Goal: Use online tool/utility: Utilize a website feature to perform a specific function

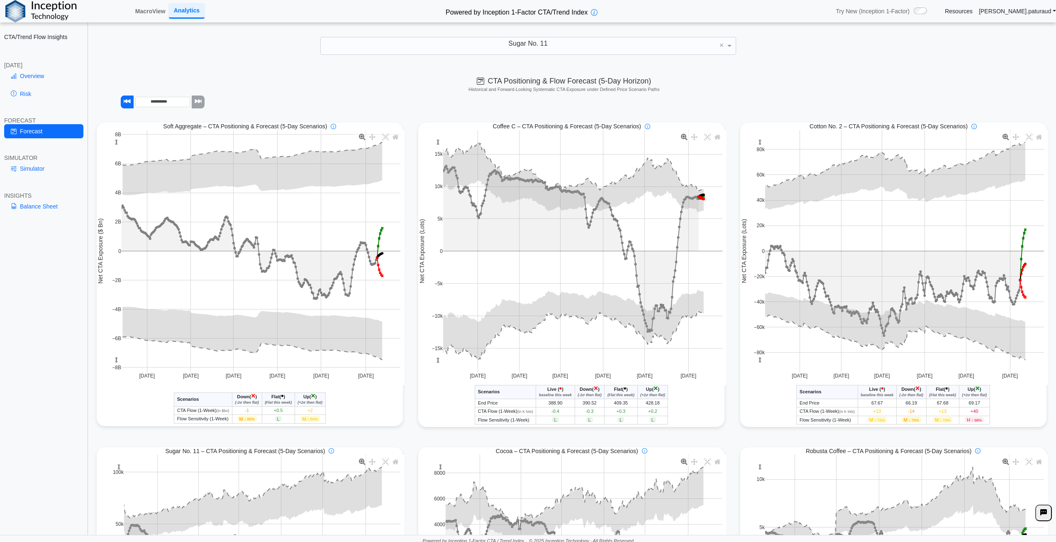
scroll to position [291, 0]
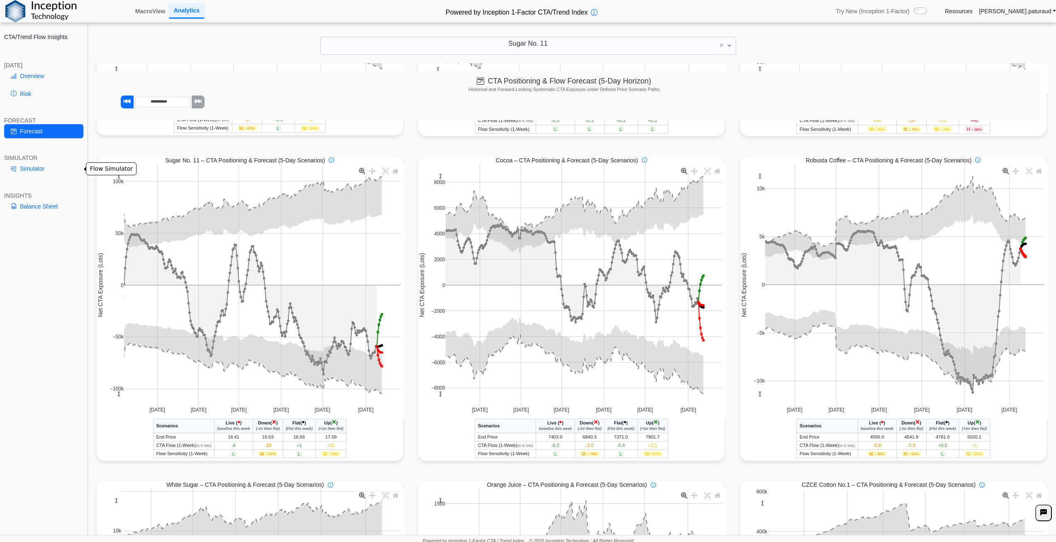
click at [33, 169] on link "Simulator" at bounding box center [43, 168] width 79 height 14
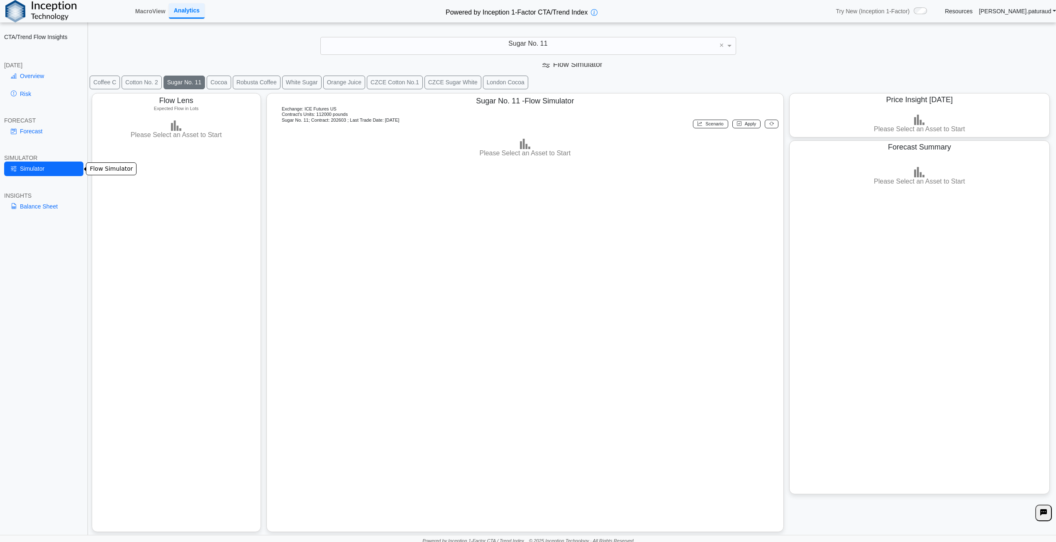
scroll to position [9, 0]
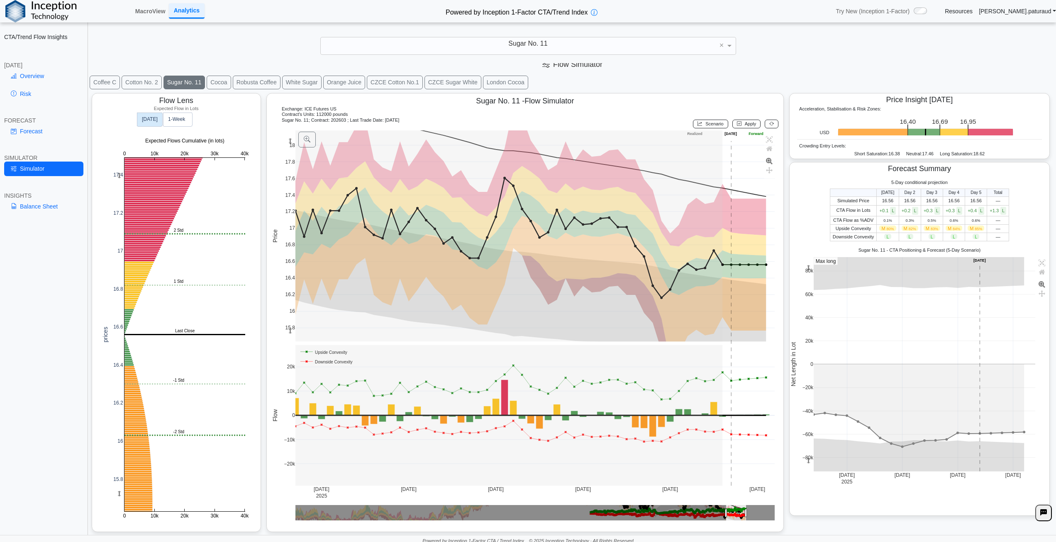
click at [881, 210] on span "+0.1 L" at bounding box center [888, 210] width 17 height 5
click at [178, 85] on button "Sugar No. 11" at bounding box center [185, 83] width 42 height 14
click at [35, 133] on link "Forecast" at bounding box center [43, 131] width 79 height 14
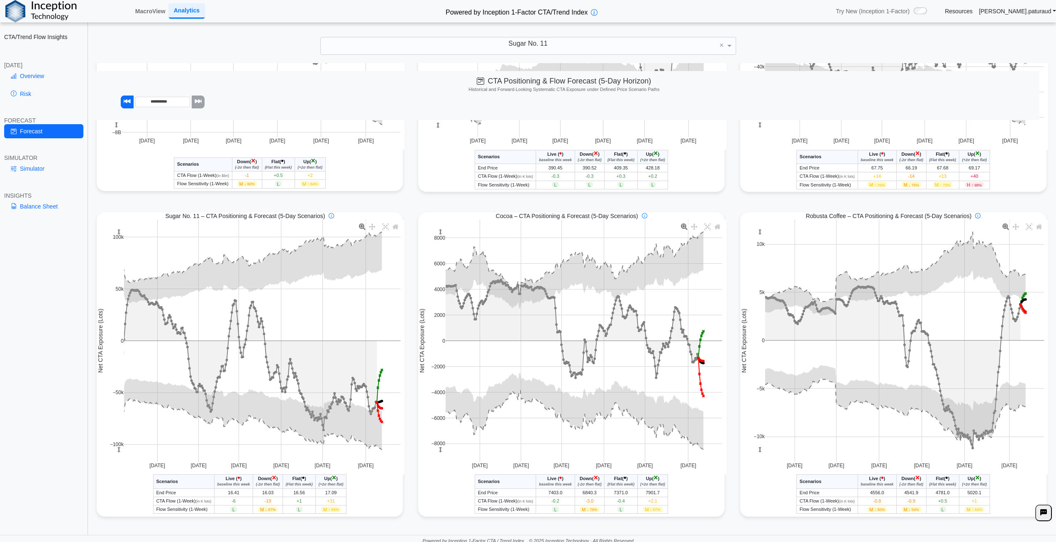
scroll to position [249, 0]
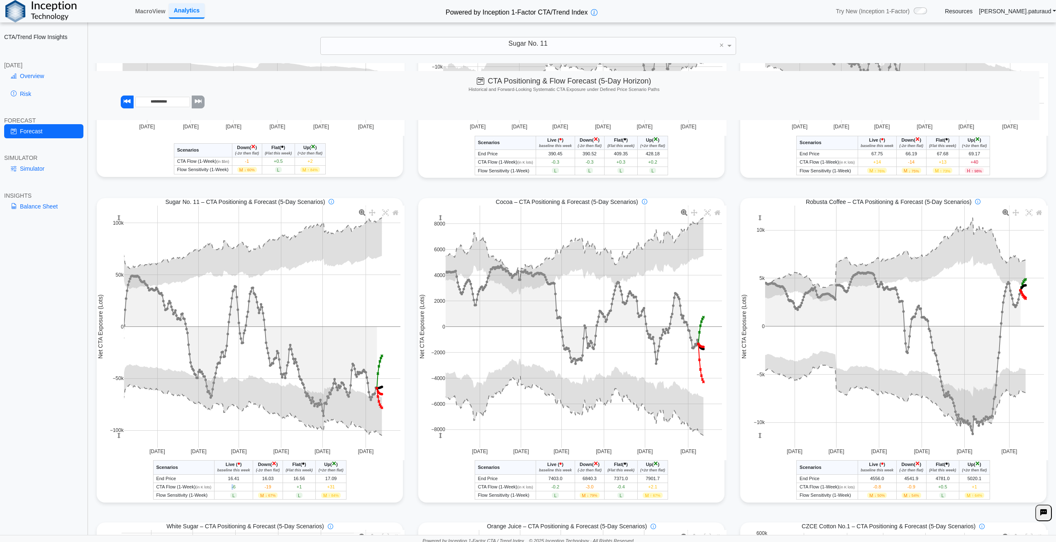
drag, startPoint x: 233, startPoint y: 490, endPoint x: 226, endPoint y: 490, distance: 6.6
click at [226, 490] on td "-6" at bounding box center [233, 486] width 39 height 8
drag, startPoint x: 270, startPoint y: 490, endPoint x: 250, endPoint y: 489, distance: 19.5
click at [250, 489] on tr "CTA Flow (1-Week) (in K lots) -6 -19 +1 +31" at bounding box center [249, 486] width 193 height 8
click at [365, 489] on div "Sugar No. 11 - CTA/Trend Conditional Market Forecast - [DATE] Scenarios Live ( …" at bounding box center [250, 479] width 306 height 39
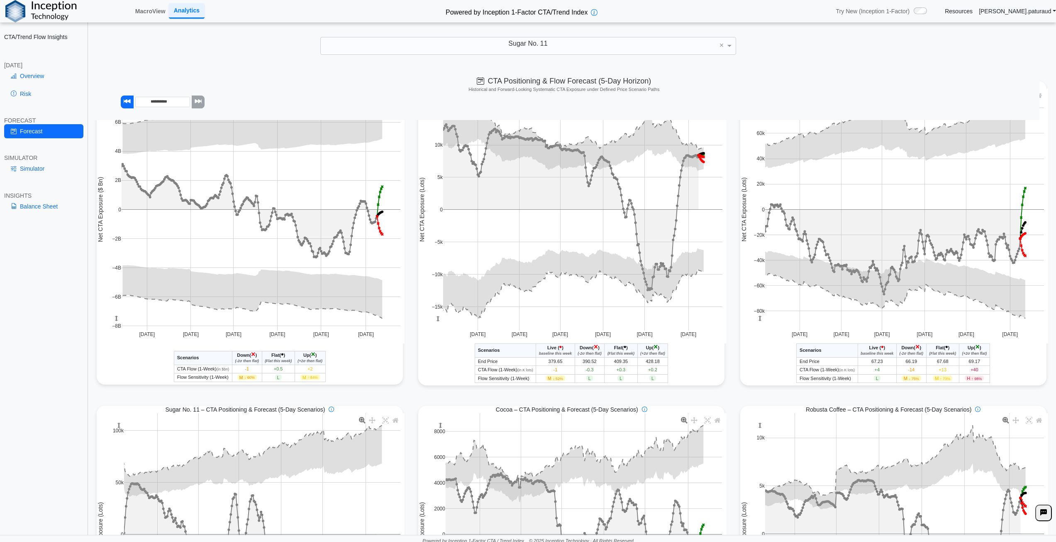
scroll to position [0, 0]
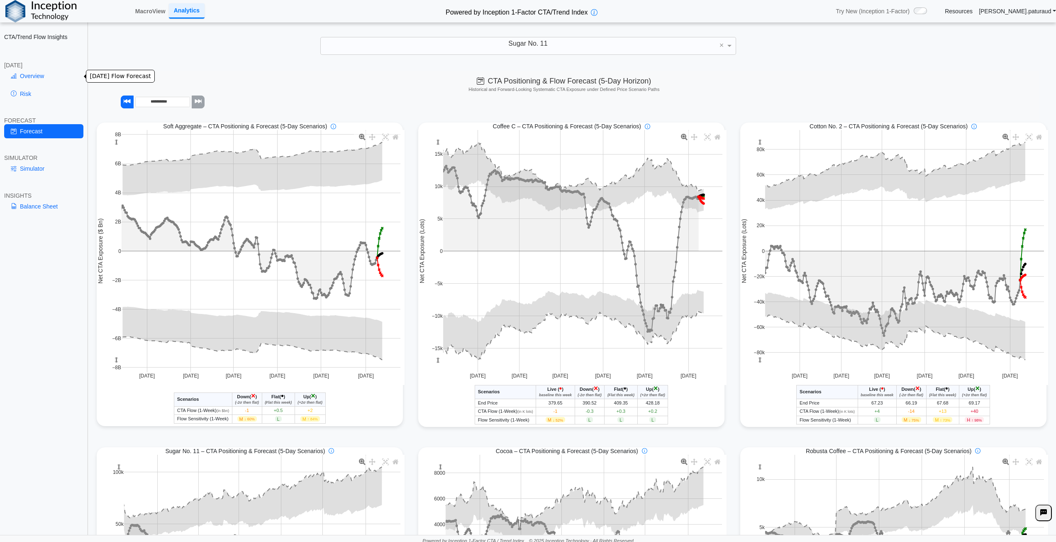
click at [38, 77] on link "Overview" at bounding box center [43, 76] width 79 height 14
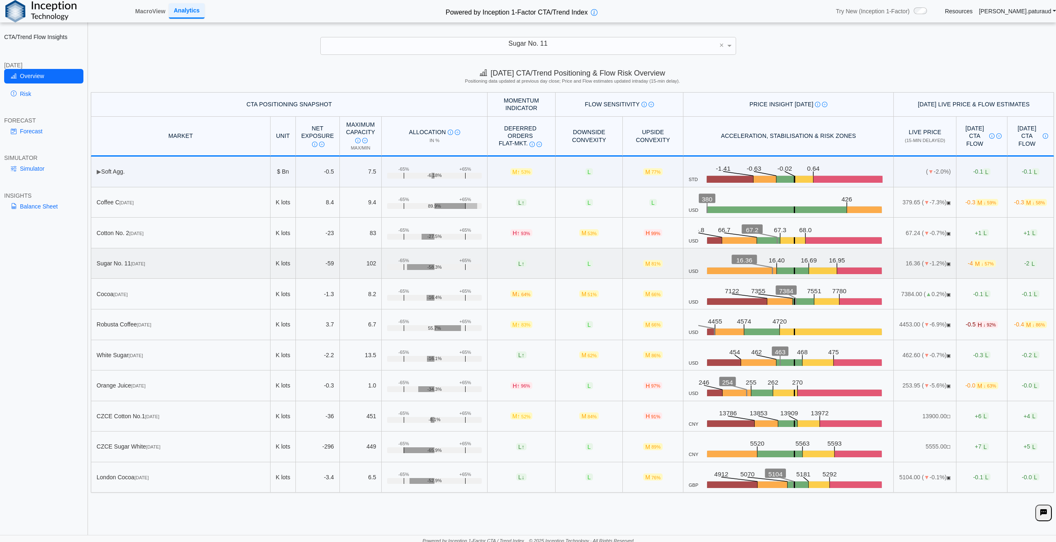
click at [973, 265] on span "M ↓ 57%" at bounding box center [984, 263] width 23 height 7
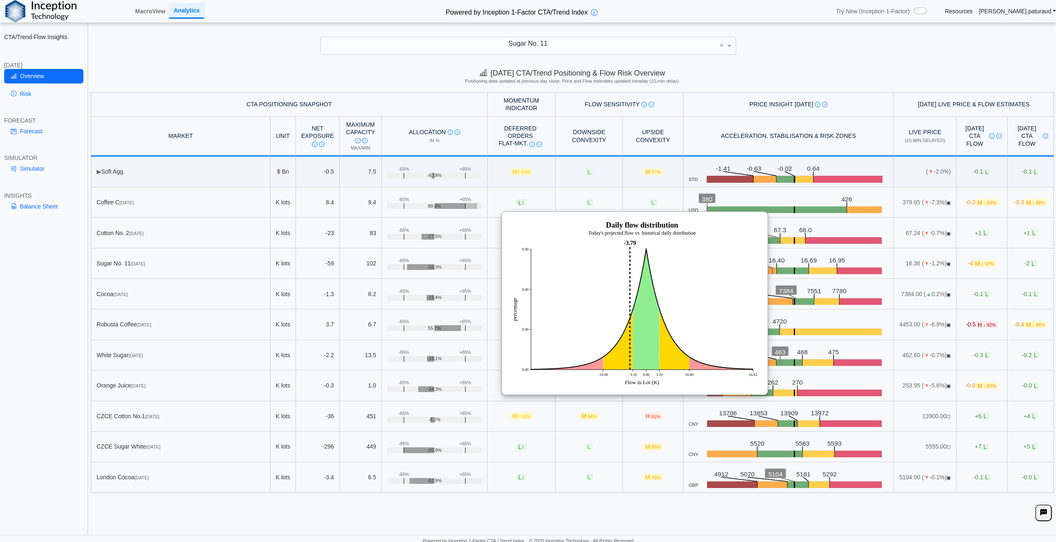
click at [78, 279] on div "CTA/Trend Flow Insights [DATE] Overview Risk FORECAST Forecast SIMULATOR Simula…" at bounding box center [44, 271] width 88 height 542
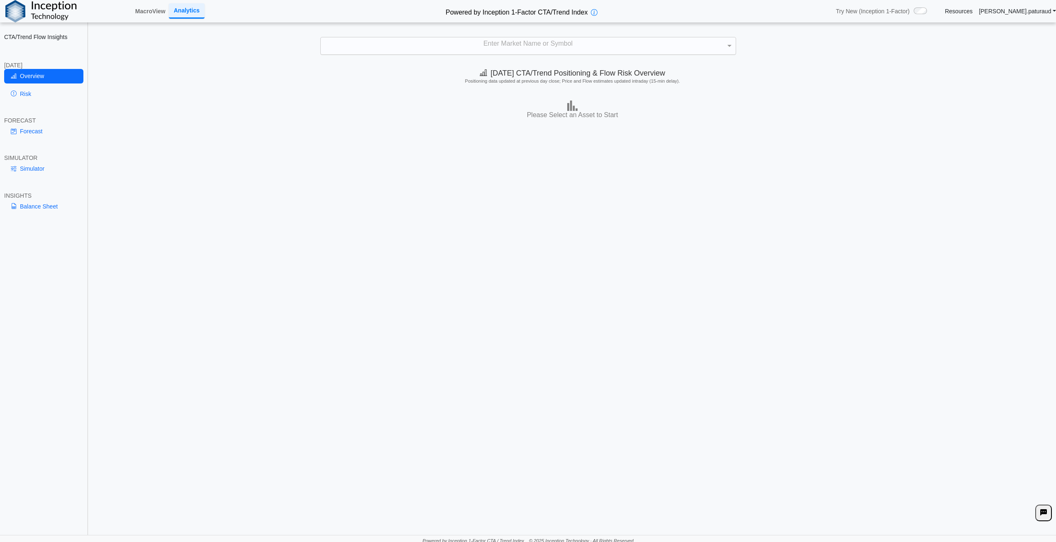
click at [509, 46] on div "Enter Market Name or Symbol" at bounding box center [528, 45] width 415 height 17
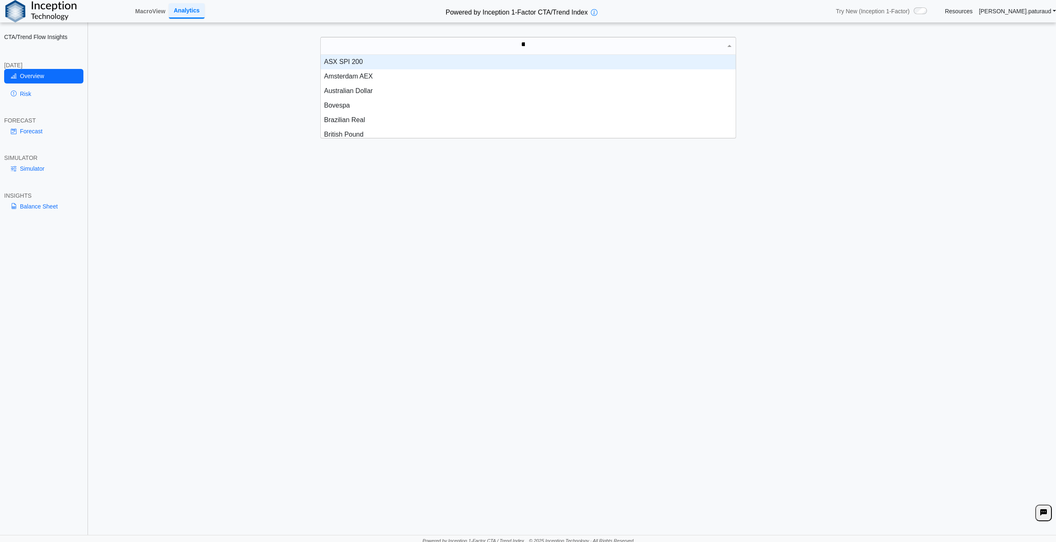
scroll to position [37, 409]
type input "*****"
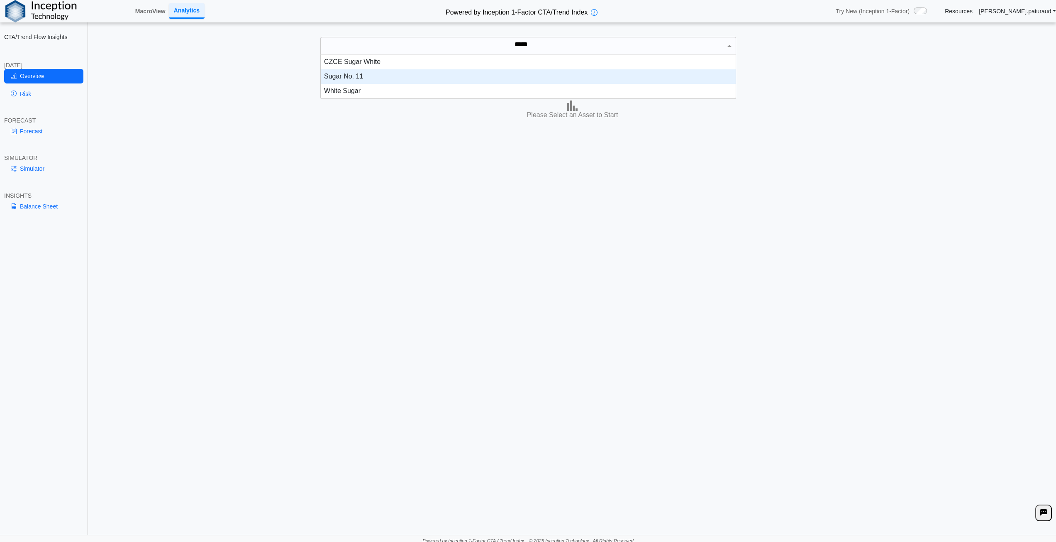
click at [377, 72] on div "Sugar No. 11" at bounding box center [528, 76] width 415 height 15
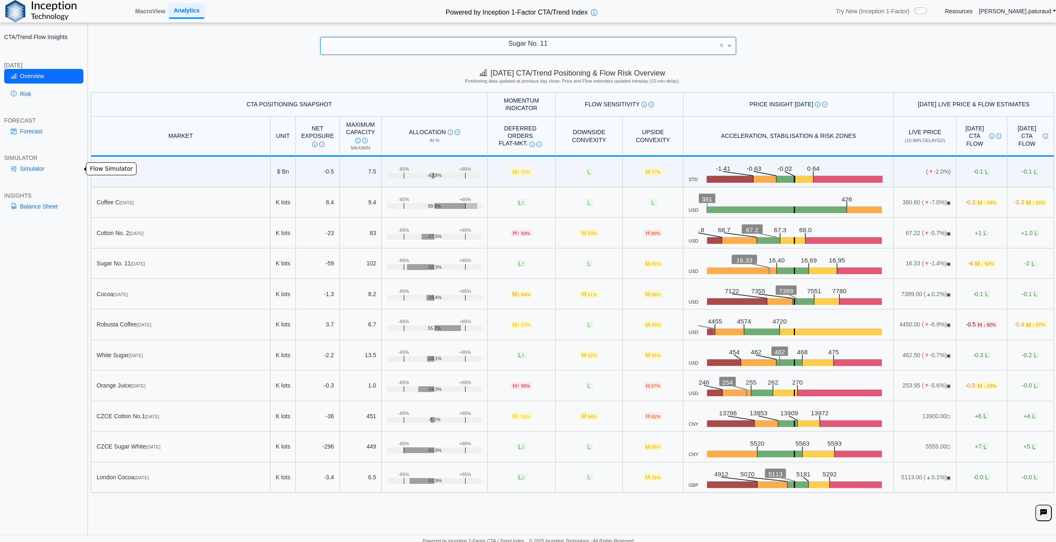
click at [45, 166] on link "Simulator" at bounding box center [43, 168] width 79 height 14
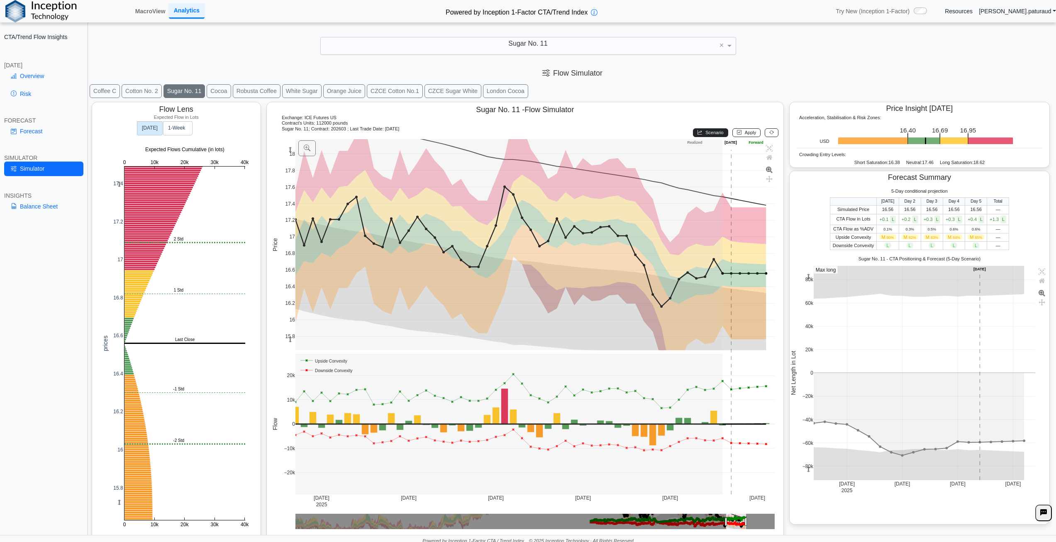
click at [711, 134] on span "Scenario" at bounding box center [715, 132] width 18 height 5
click at [738, 133] on button "Apply" at bounding box center [747, 132] width 29 height 9
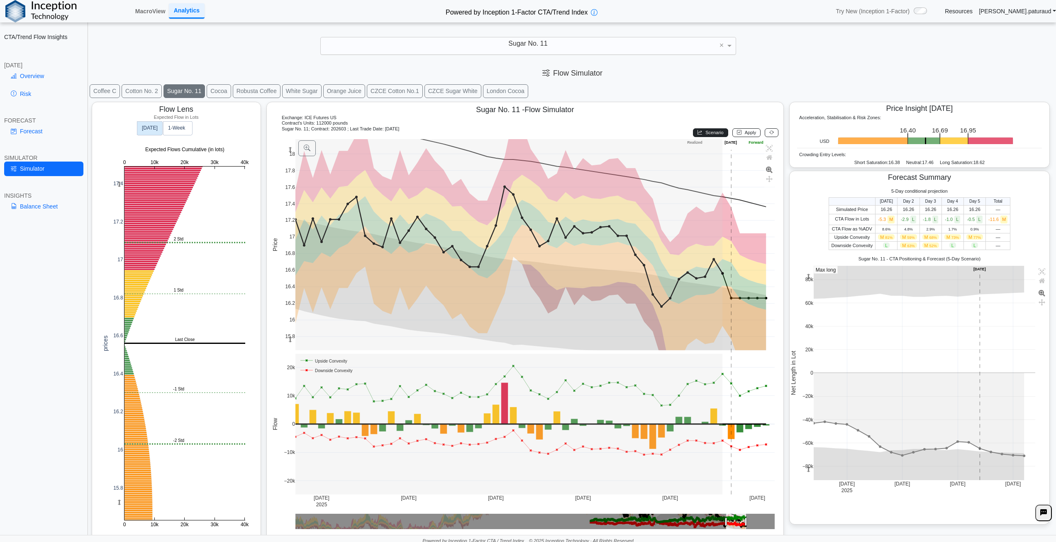
click at [713, 131] on span "Scenario" at bounding box center [715, 132] width 18 height 5
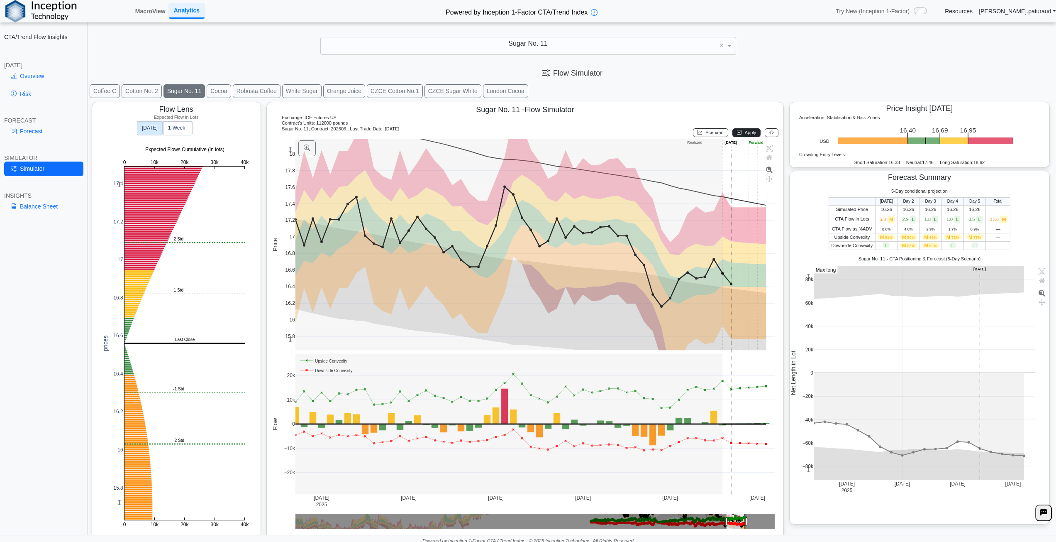
click at [750, 128] on button "Apply" at bounding box center [747, 132] width 29 height 9
